Goal: Find specific page/section: Find specific page/section

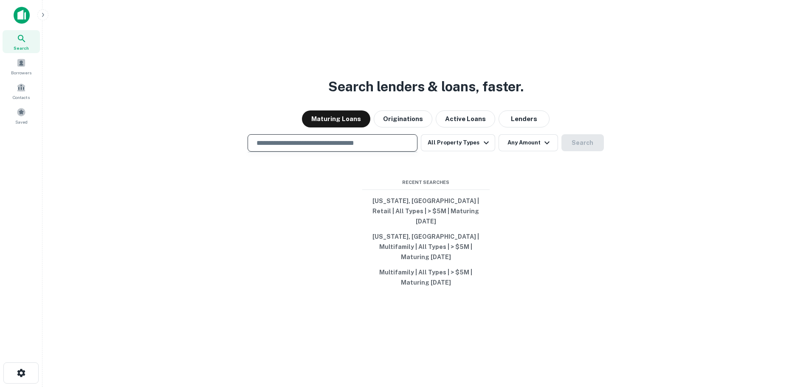
click at [367, 148] on input "text" at bounding box center [333, 143] width 162 height 10
type input "**********"
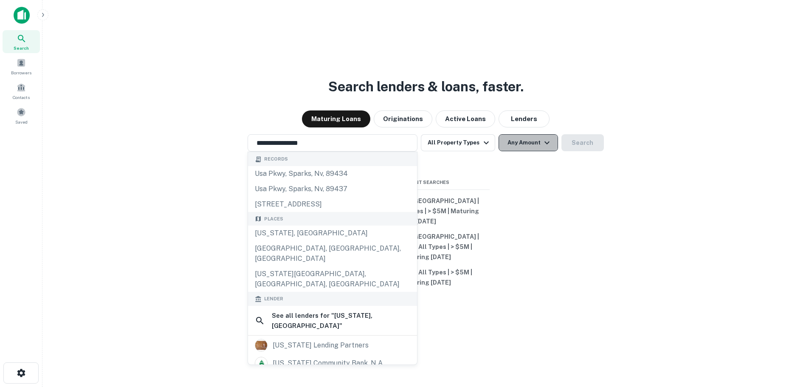
click at [521, 147] on button "Any Amount" at bounding box center [528, 142] width 59 height 17
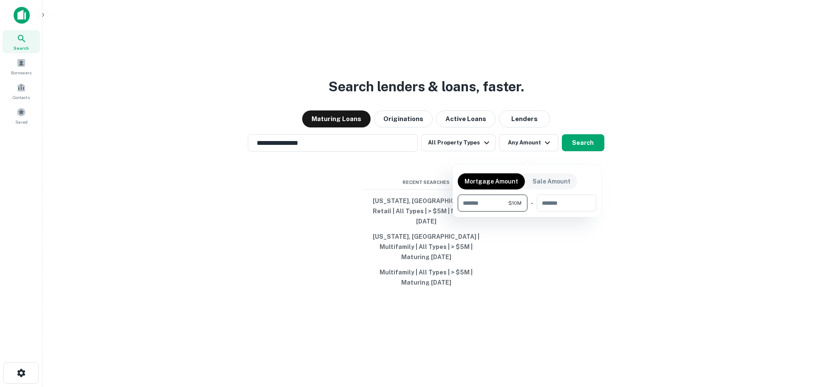
type input "********"
click at [584, 149] on div at bounding box center [408, 193] width 816 height 387
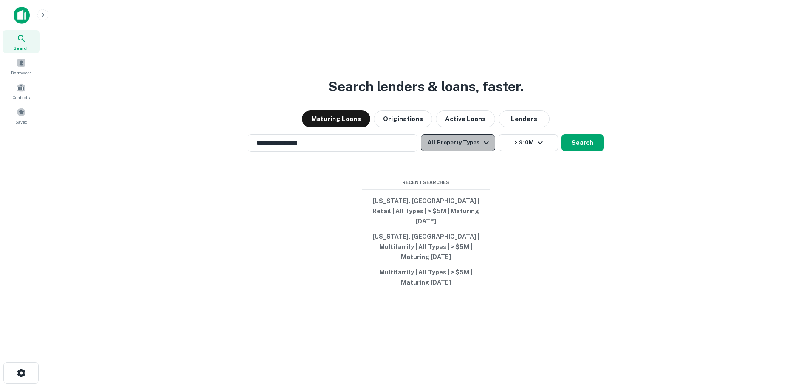
click at [460, 149] on button "All Property Types" at bounding box center [458, 142] width 74 height 17
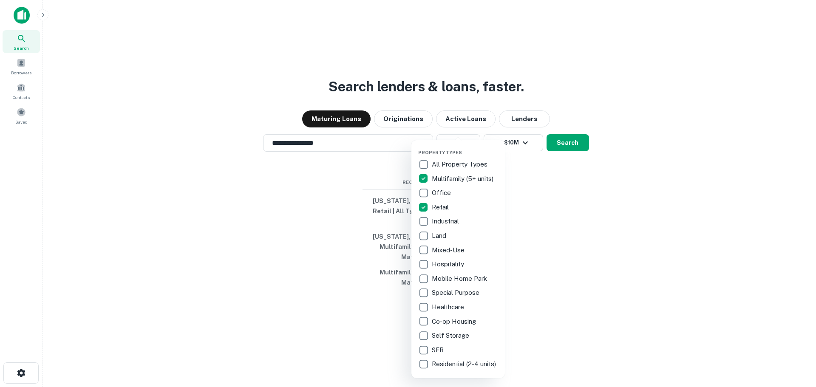
click at [569, 156] on div at bounding box center [408, 193] width 816 height 387
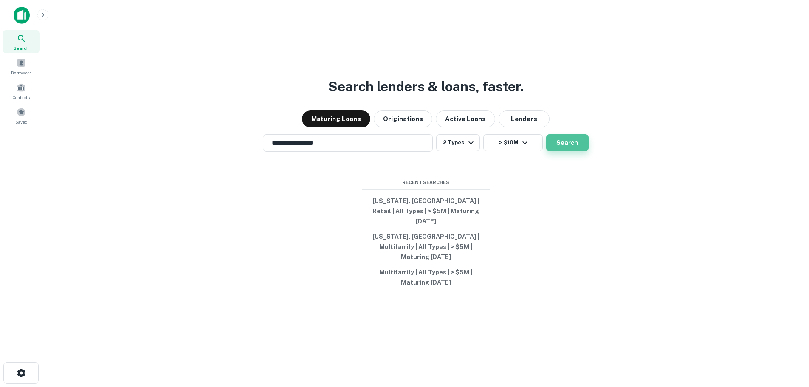
click at [569, 151] on button "Search" at bounding box center [567, 142] width 42 height 17
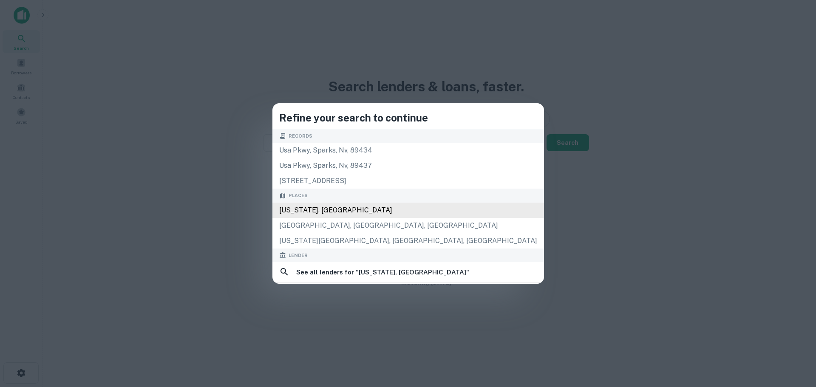
click at [410, 203] on div "[US_STATE], [GEOGRAPHIC_DATA]" at bounding box center [408, 210] width 272 height 15
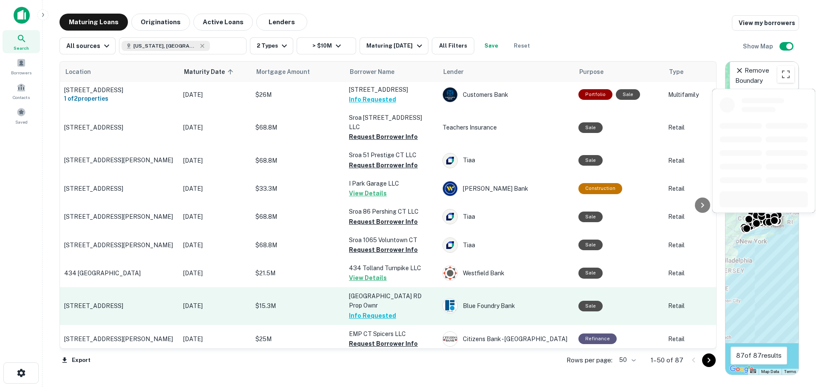
scroll to position [382, 0]
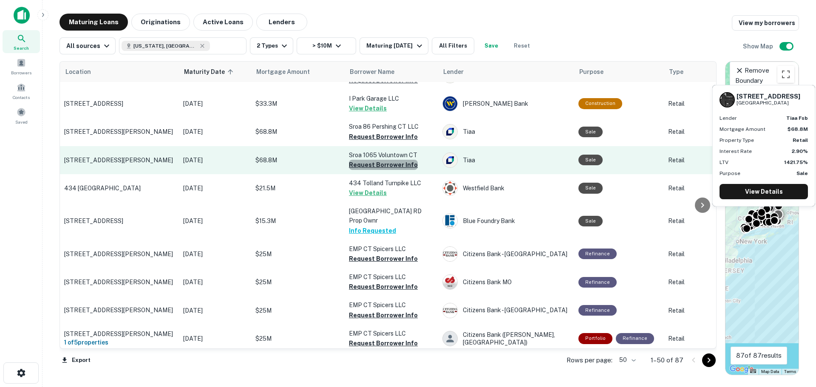
click at [386, 160] on button "Request Borrower Info" at bounding box center [383, 165] width 69 height 10
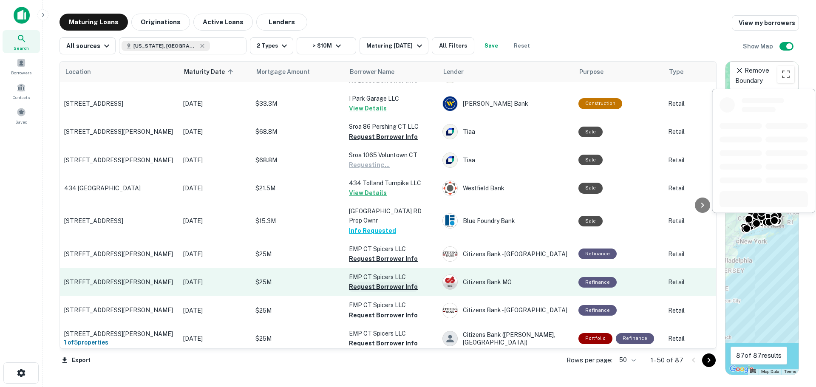
click at [385, 282] on button "Request Borrower Info" at bounding box center [383, 287] width 69 height 10
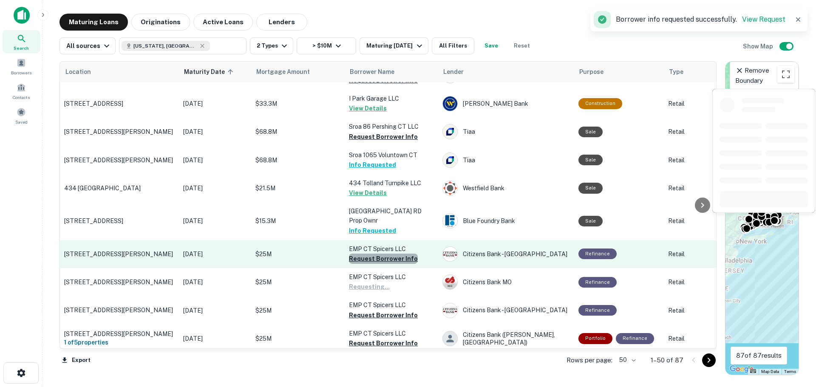
click at [384, 254] on button "Request Borrower Info" at bounding box center [383, 259] width 69 height 10
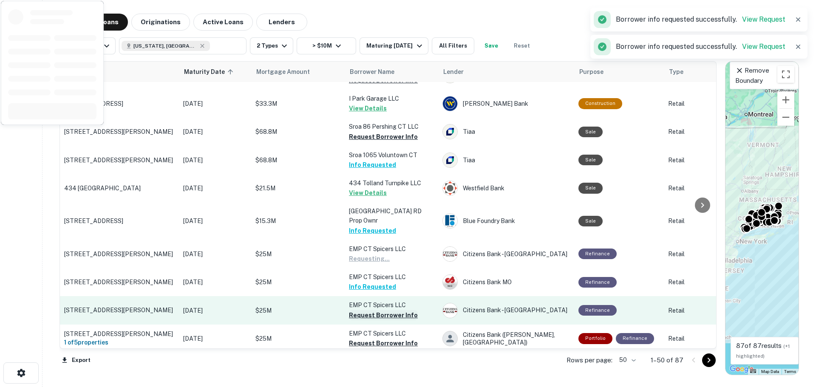
click at [365, 310] on button "Request Borrower Info" at bounding box center [383, 315] width 69 height 10
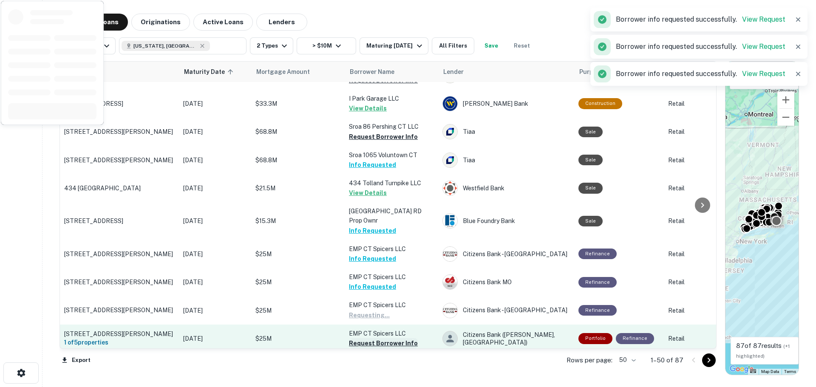
click at [367, 338] on button "Request Borrower Info" at bounding box center [383, 343] width 69 height 10
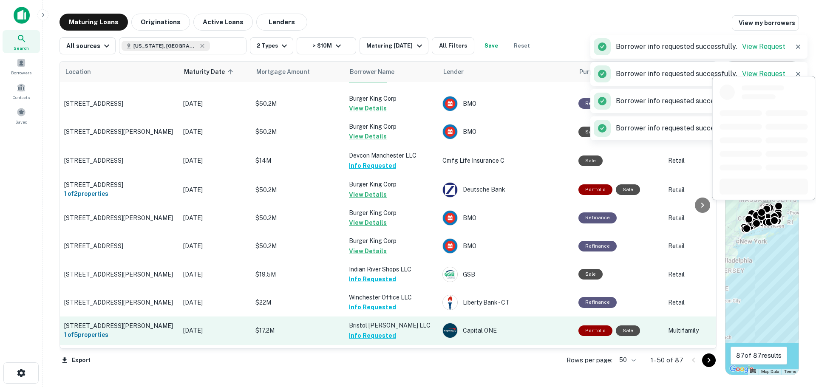
scroll to position [1174, 0]
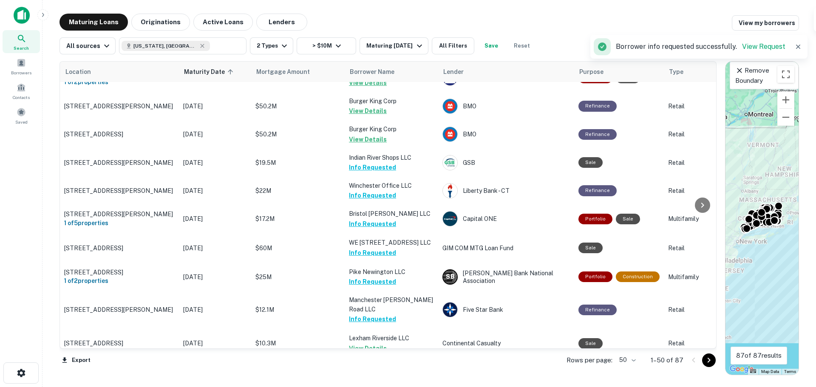
click at [705, 362] on icon "Go to next page" at bounding box center [709, 360] width 10 height 10
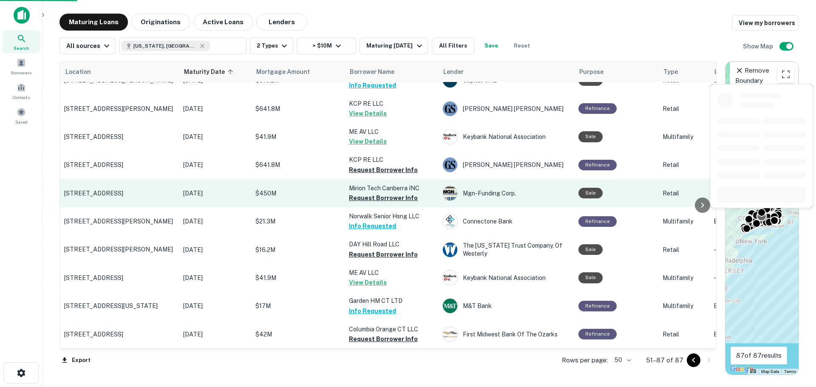
scroll to position [796, 0]
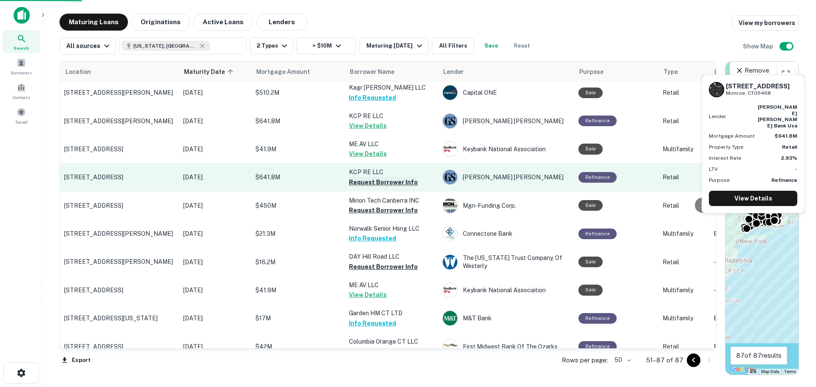
click at [365, 177] on button "Request Borrower Info" at bounding box center [383, 182] width 69 height 10
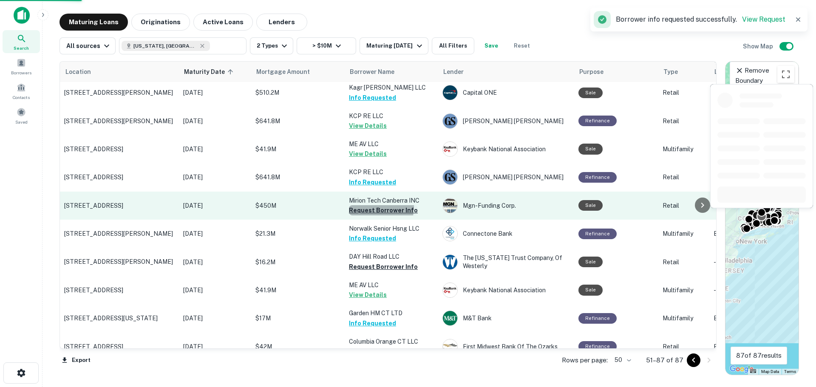
click at [369, 205] on button "Request Borrower Info" at bounding box center [383, 210] width 69 height 10
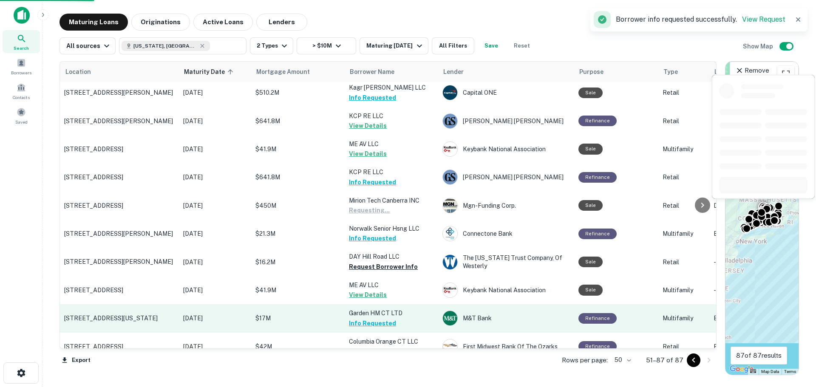
click at [367, 262] on button "Request Borrower Info" at bounding box center [383, 267] width 69 height 10
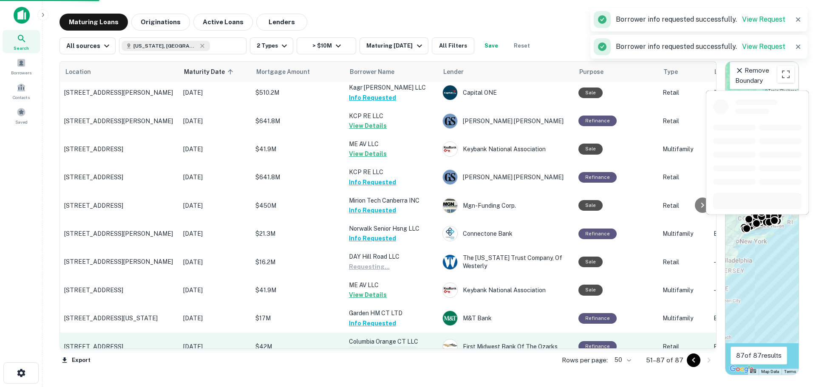
click at [371, 346] on button "Request Borrower Info" at bounding box center [383, 351] width 69 height 10
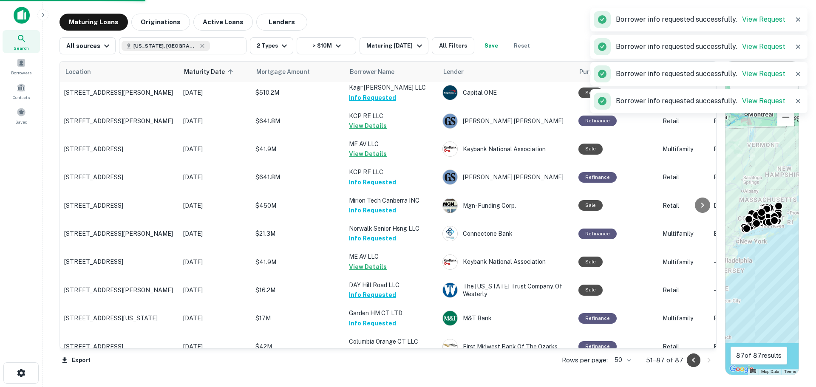
click at [689, 360] on icon "Go to previous page" at bounding box center [693, 360] width 10 height 10
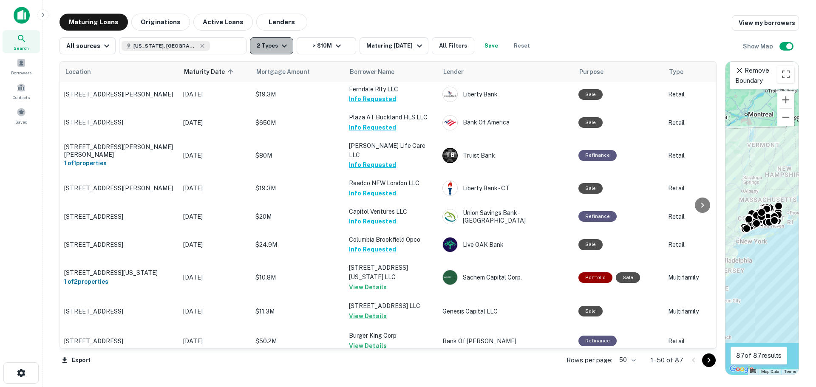
click at [282, 46] on icon "button" at bounding box center [284, 46] width 10 height 10
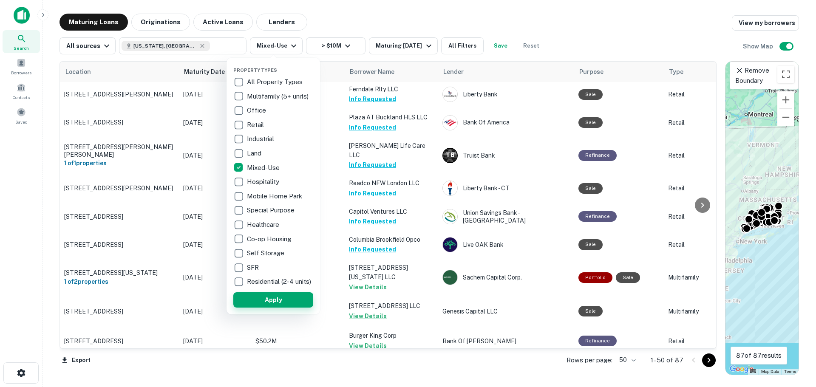
click at [257, 299] on button "Apply" at bounding box center [273, 299] width 80 height 15
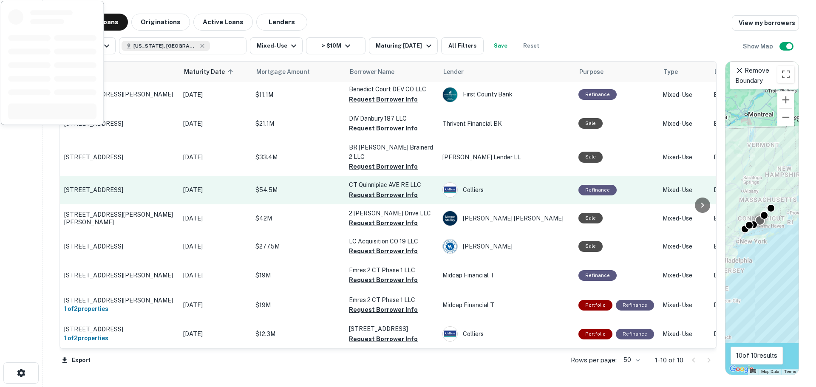
scroll to position [28, 0]
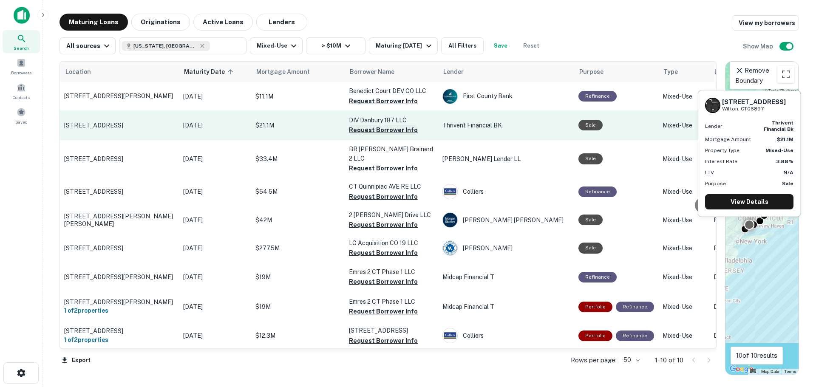
click at [355, 130] on button "Request Borrower Info" at bounding box center [383, 130] width 69 height 10
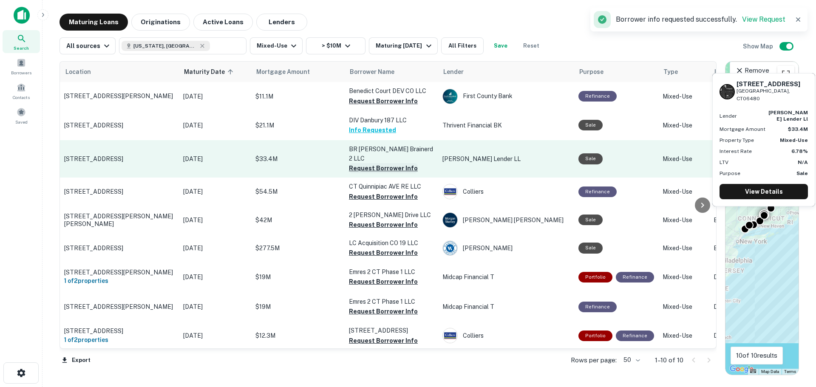
click at [359, 163] on button "Request Borrower Info" at bounding box center [383, 168] width 69 height 10
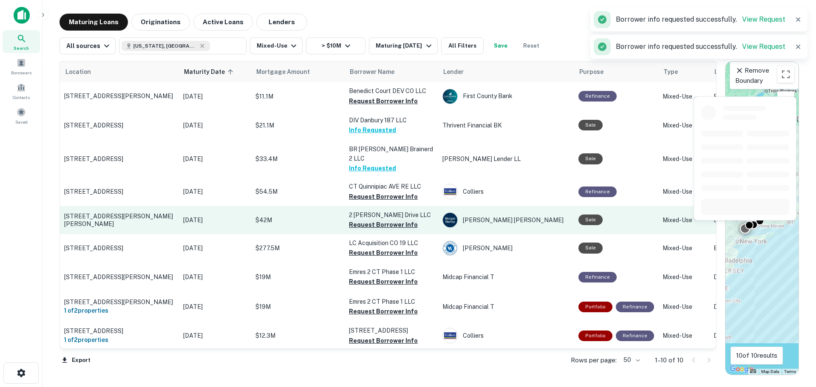
click at [362, 221] on button "Request Borrower Info" at bounding box center [383, 225] width 69 height 10
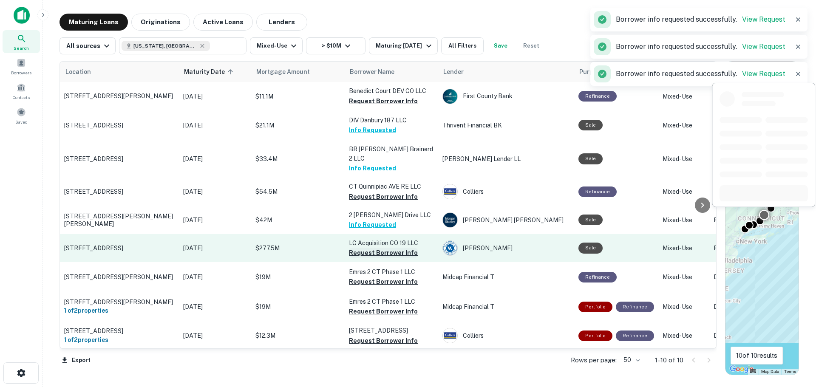
click at [357, 249] on button "Request Borrower Info" at bounding box center [383, 253] width 69 height 10
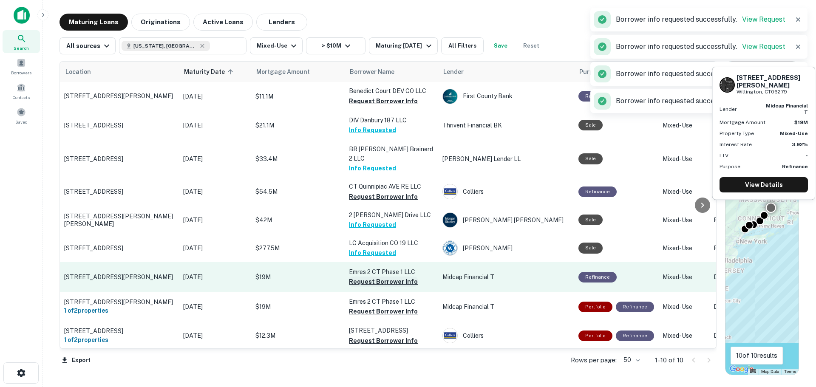
click at [376, 277] on button "Request Borrower Info" at bounding box center [383, 282] width 69 height 10
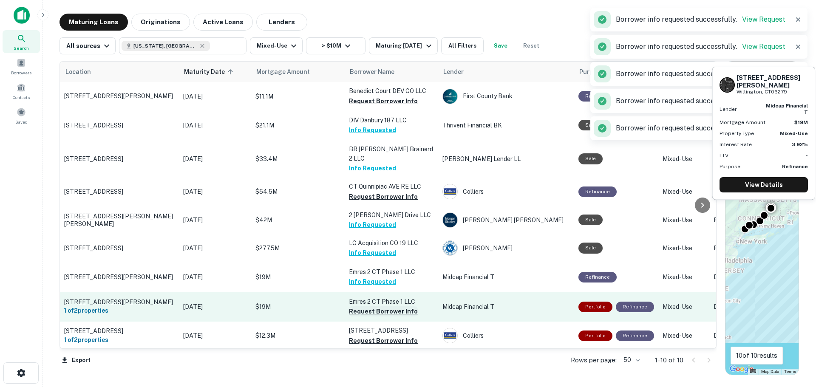
click at [374, 306] on button "Request Borrower Info" at bounding box center [383, 311] width 69 height 10
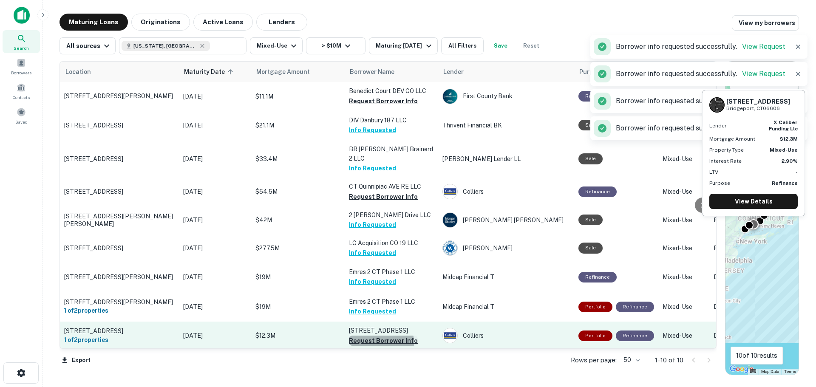
click at [369, 336] on button "Request Borrower Info" at bounding box center [383, 341] width 69 height 10
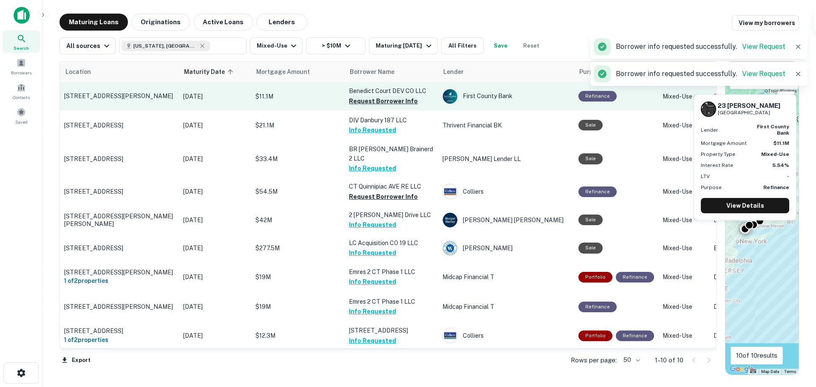
click at [378, 100] on button "Request Borrower Info" at bounding box center [383, 101] width 69 height 10
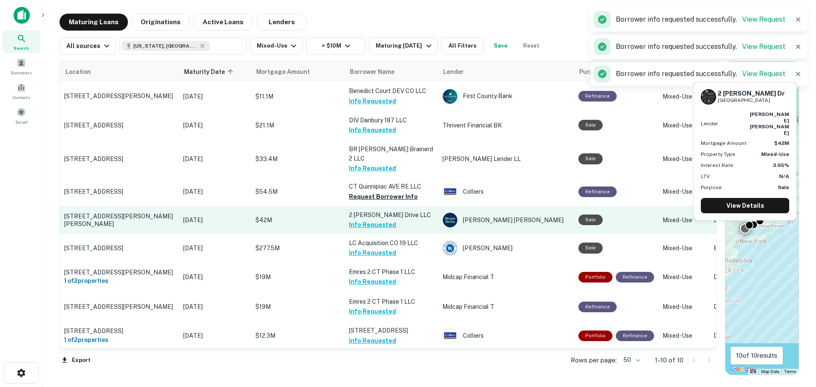
scroll to position [0, 0]
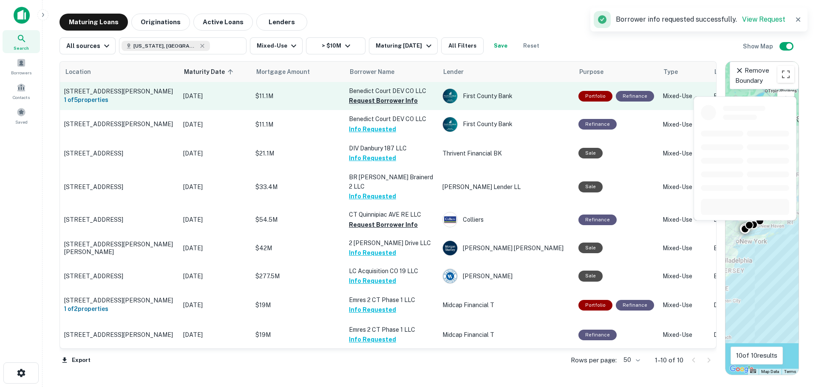
click at [399, 102] on button "Request Borrower Info" at bounding box center [383, 101] width 69 height 10
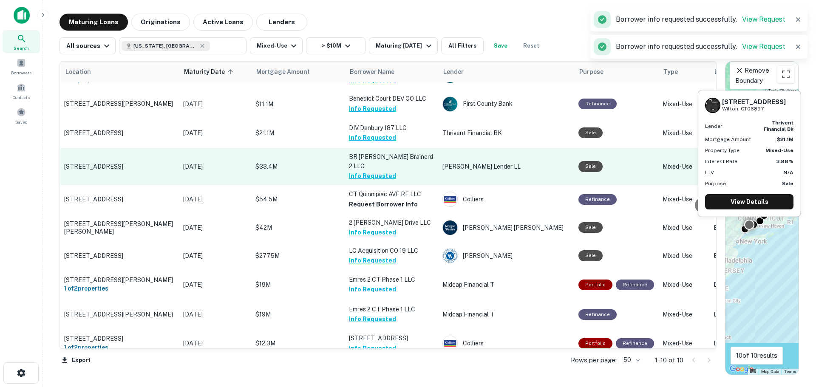
scroll to position [28, 0]
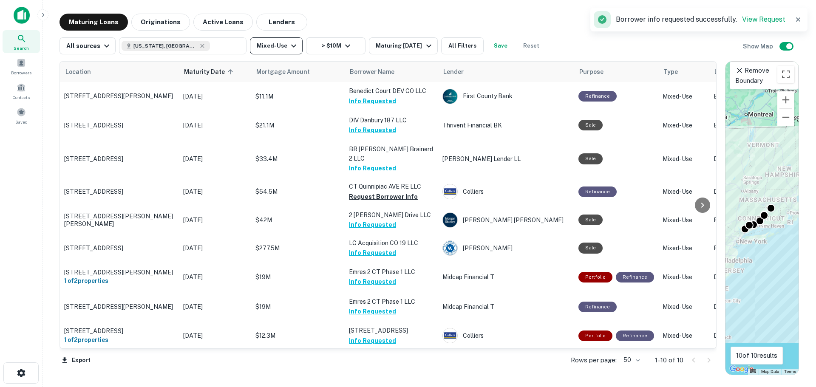
click at [274, 48] on button "Mixed-Use" at bounding box center [276, 45] width 53 height 17
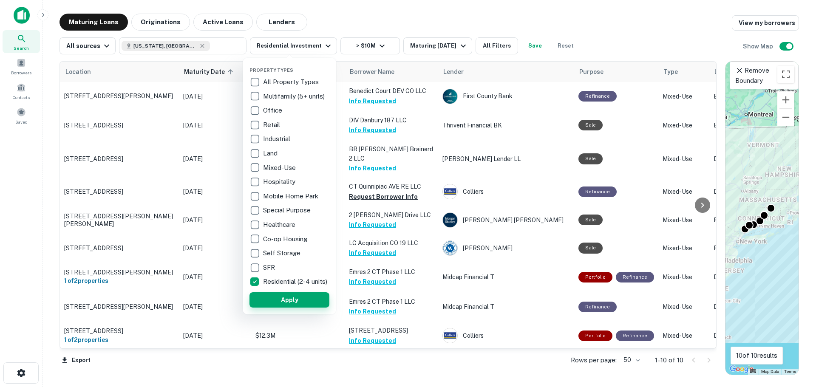
click at [289, 303] on button "Apply" at bounding box center [289, 299] width 80 height 15
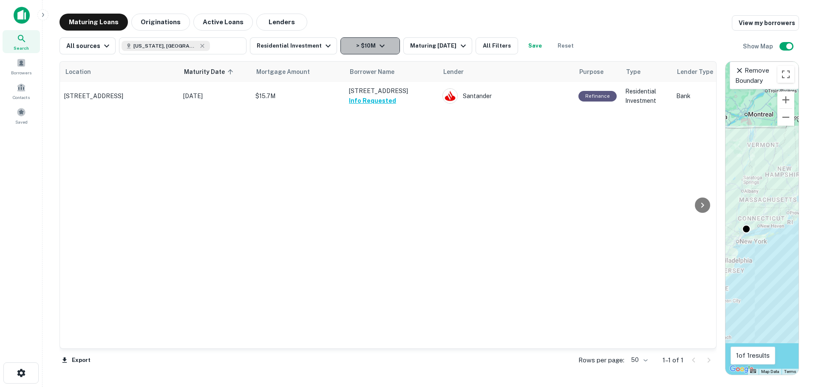
click at [369, 48] on button "> $10M" at bounding box center [369, 45] width 59 height 17
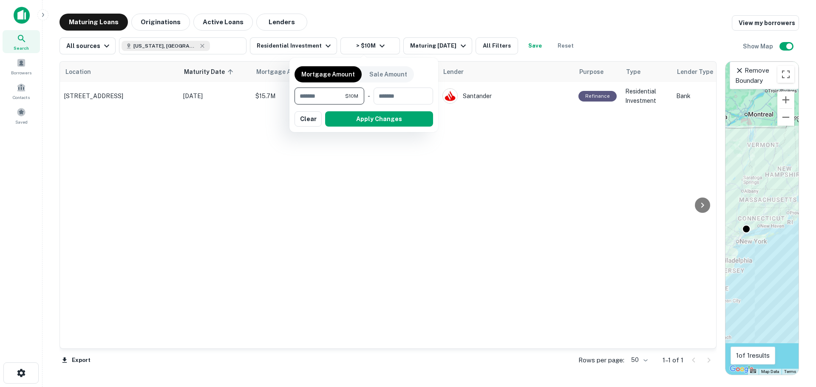
drag, startPoint x: 330, startPoint y: 97, endPoint x: 271, endPoint y: 96, distance: 59.5
click at [271, 96] on div "Mortgage Amount Sale Amount ******** $10M ​ - ​ Apply Changes Clear" at bounding box center [408, 193] width 816 height 387
click at [314, 114] on button "Apply Changes" at bounding box center [363, 118] width 139 height 15
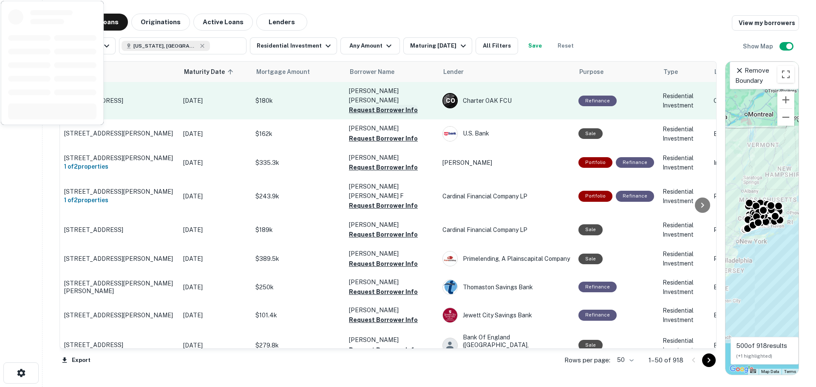
click at [361, 105] on button "Request Borrower Info" at bounding box center [383, 110] width 69 height 10
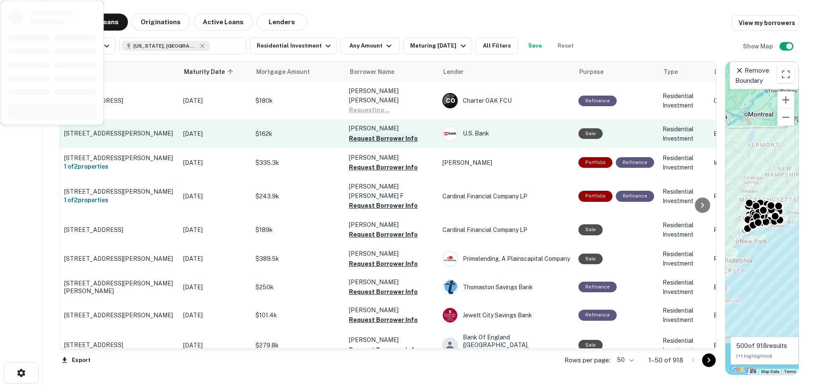
click at [365, 133] on button "Request Borrower Info" at bounding box center [383, 138] width 69 height 10
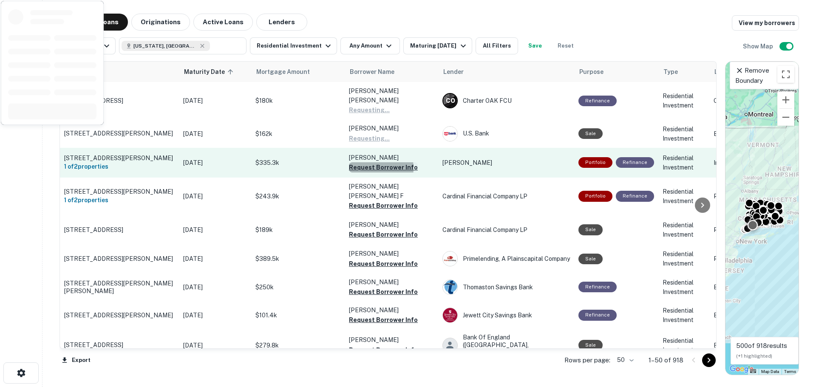
click at [361, 162] on button "Request Borrower Info" at bounding box center [383, 167] width 69 height 10
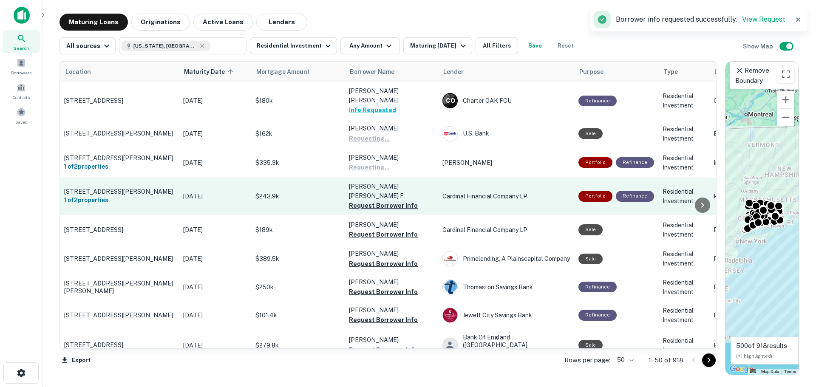
click at [358, 201] on button "Request Borrower Info" at bounding box center [383, 206] width 69 height 10
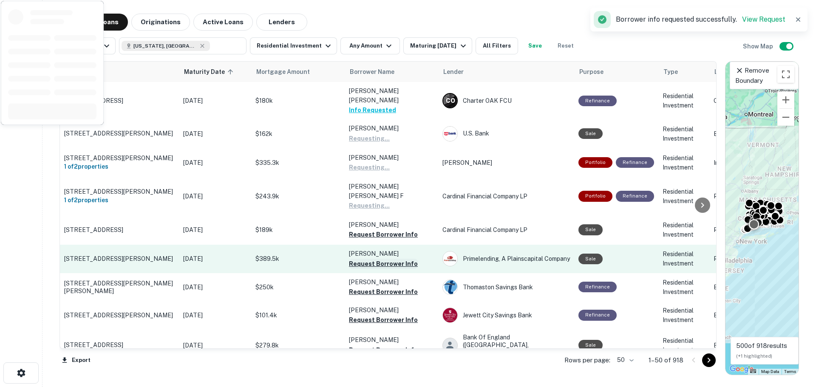
click at [354, 259] on button "Request Borrower Info" at bounding box center [383, 264] width 69 height 10
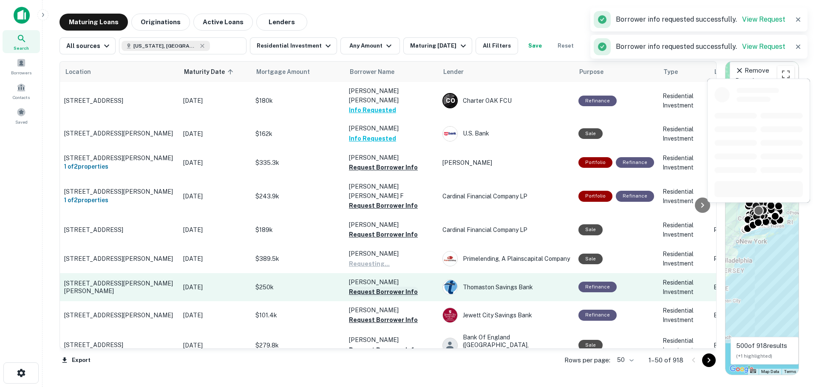
click at [361, 287] on button "Request Borrower Info" at bounding box center [383, 292] width 69 height 10
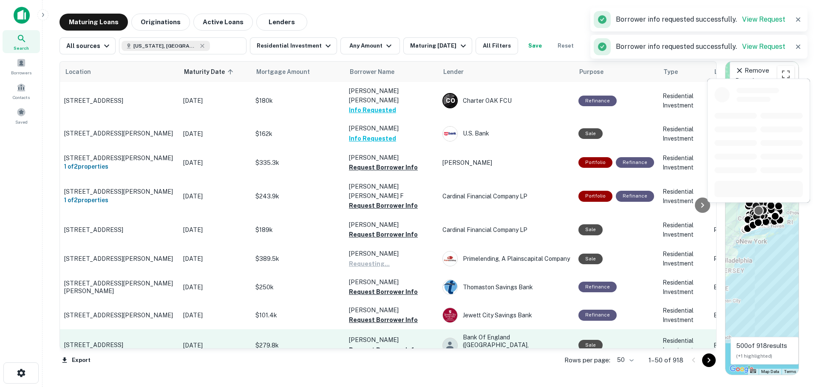
click at [355, 315] on button "Request Borrower Info" at bounding box center [383, 320] width 69 height 10
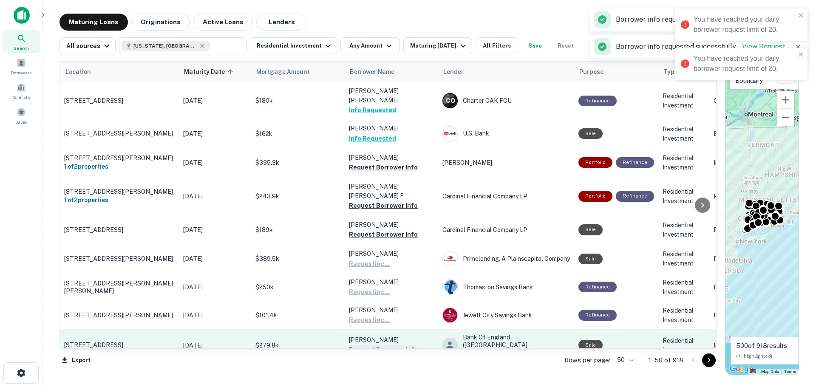
click at [366, 345] on button "Request Borrower Info" at bounding box center [383, 350] width 69 height 10
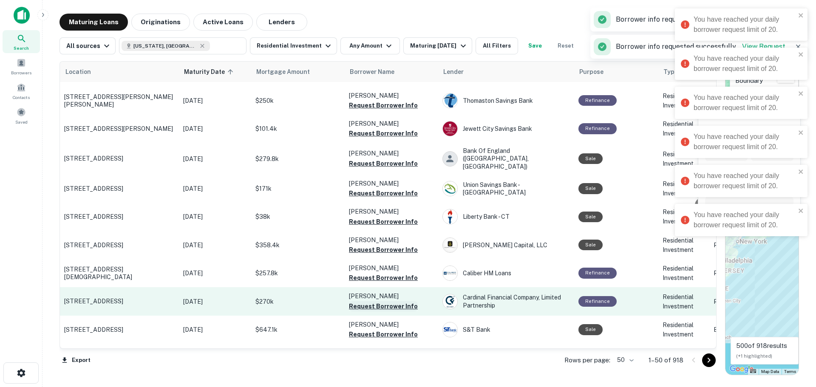
scroll to position [212, 0]
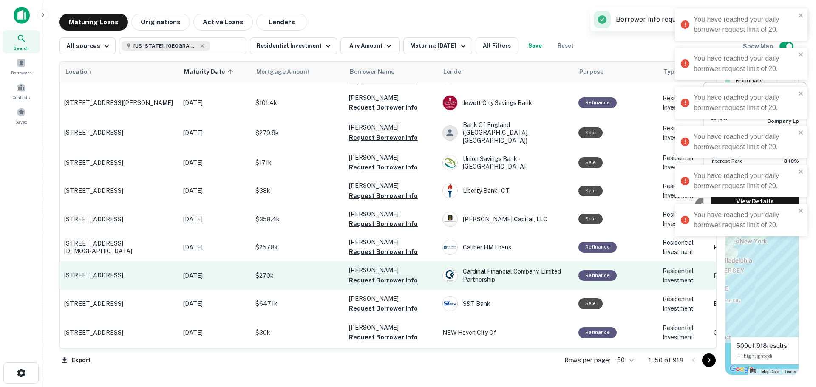
click at [380, 275] on button "Request Borrower Info" at bounding box center [383, 280] width 69 height 10
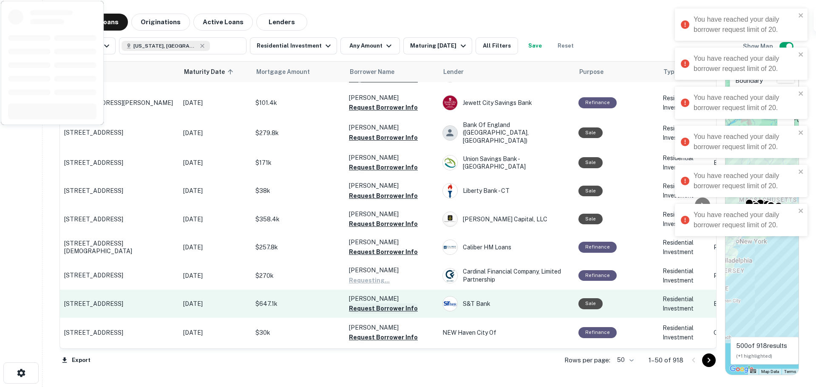
click at [375, 303] on button "Request Borrower Info" at bounding box center [383, 308] width 69 height 10
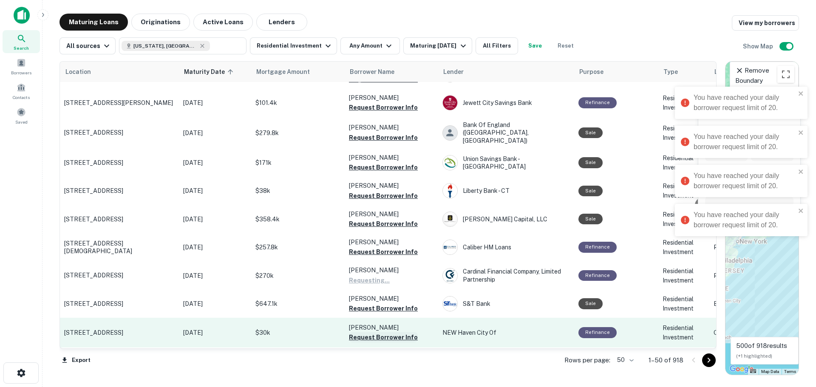
click at [368, 332] on button "Request Borrower Info" at bounding box center [383, 337] width 69 height 10
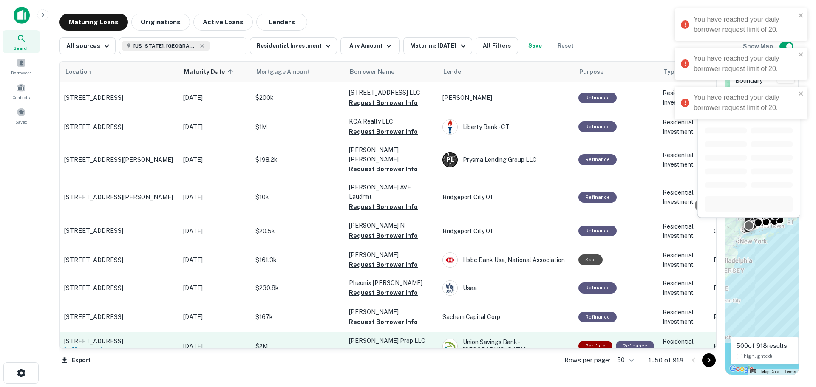
scroll to position [510, 0]
